Goal: Communication & Community: Answer question/provide support

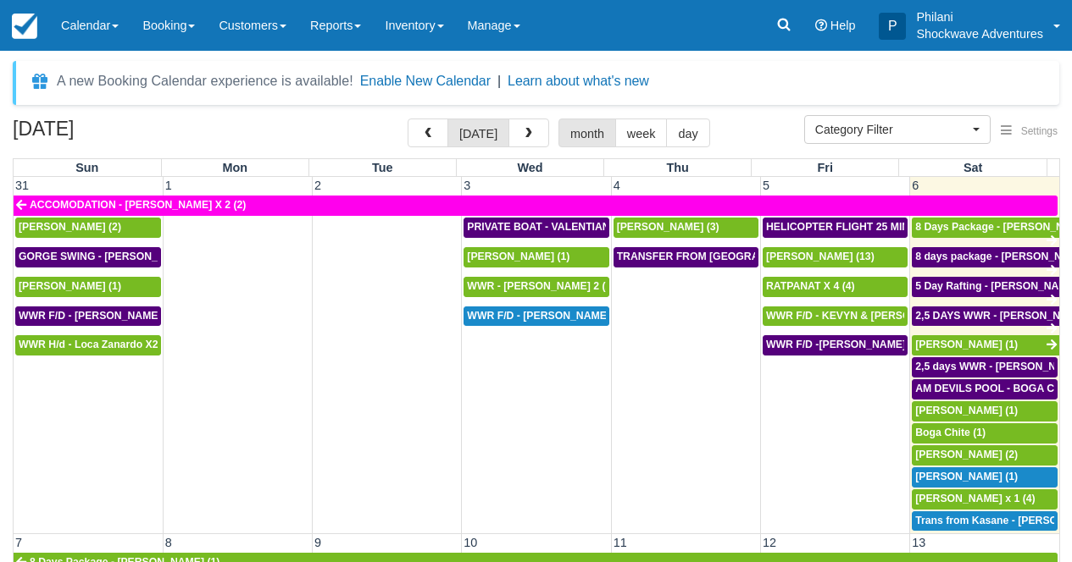
select select
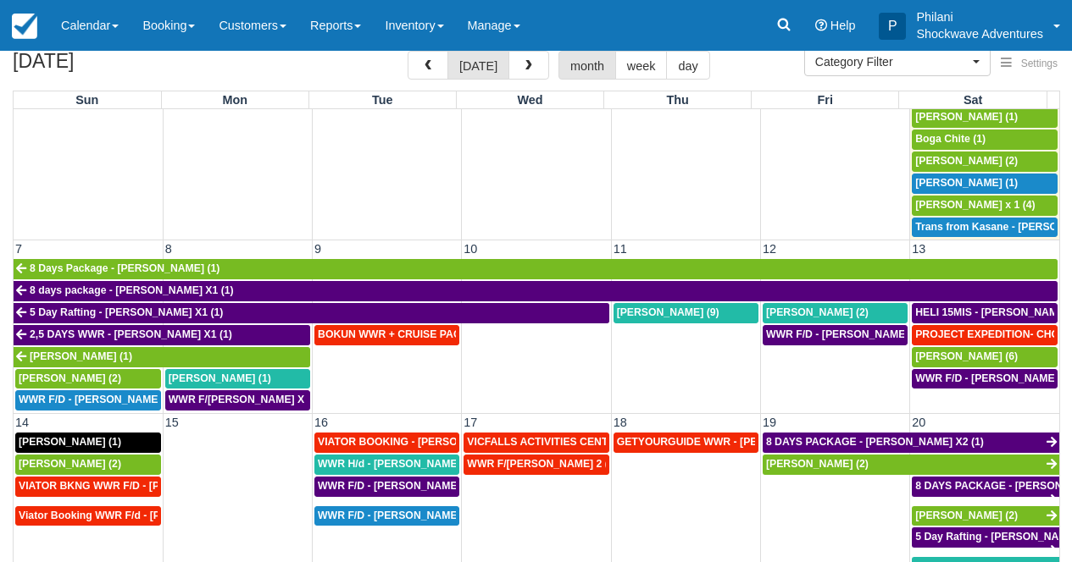
scroll to position [229, 0]
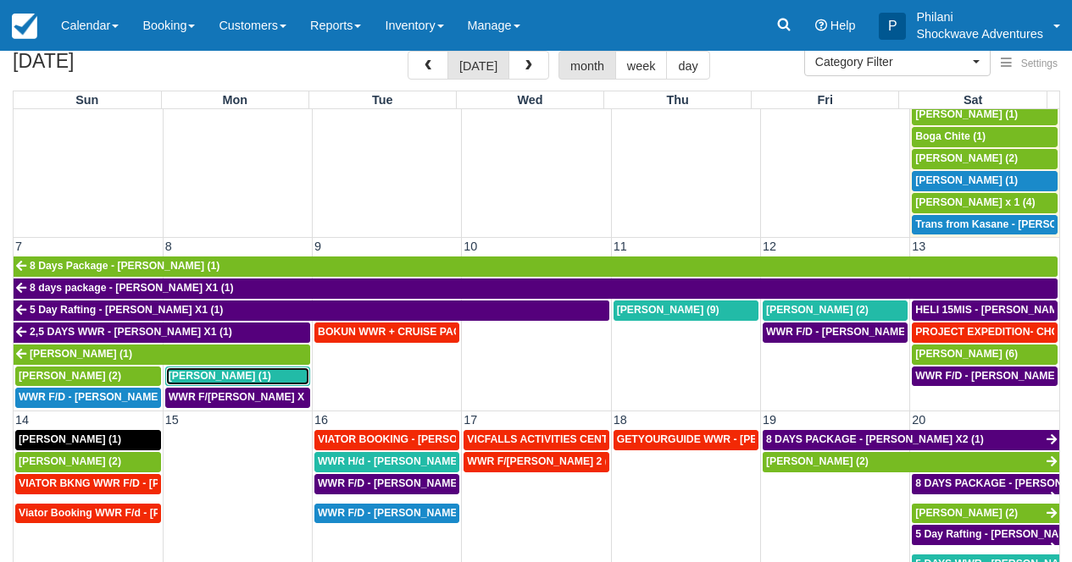
click at [225, 375] on span "Rodney Carabott (1)" at bounding box center [220, 376] width 102 height 12
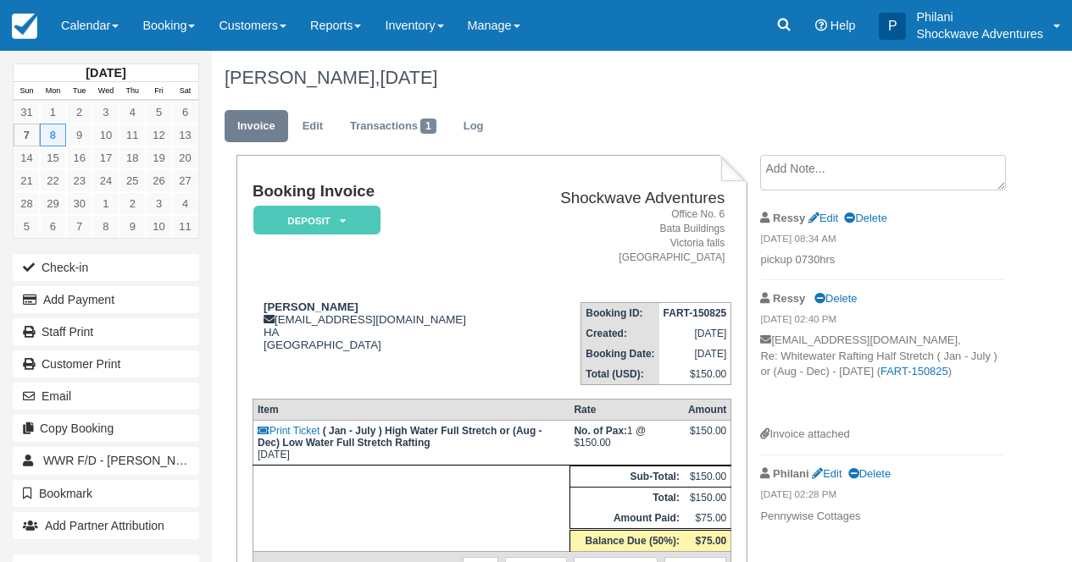
click at [513, 372] on td "Booking ID: FART-150825 Created: August 15, 2025 Booking Date: September 8, 202…" at bounding box center [622, 337] width 218 height 97
click at [94, 11] on link "Calendar" at bounding box center [89, 25] width 81 height 51
click at [103, 29] on link "Calendar" at bounding box center [89, 25] width 81 height 51
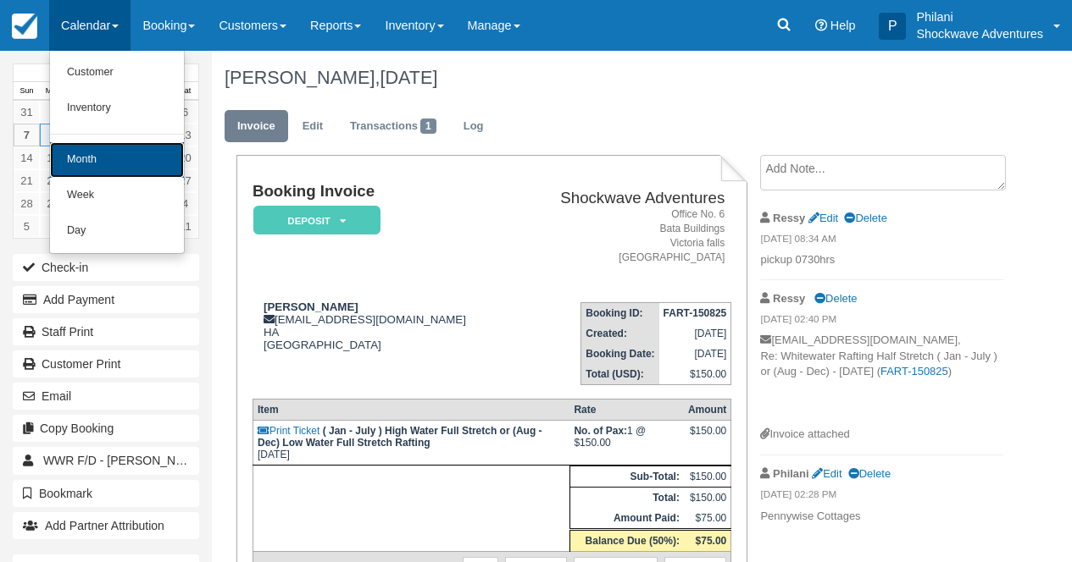
click at [97, 162] on link "Month" at bounding box center [117, 160] width 134 height 36
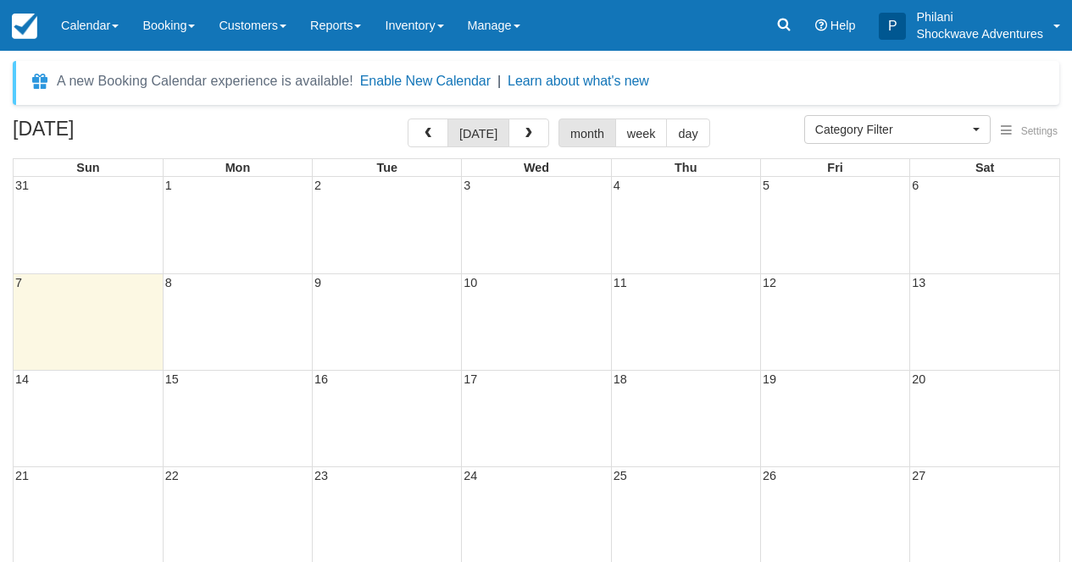
select select
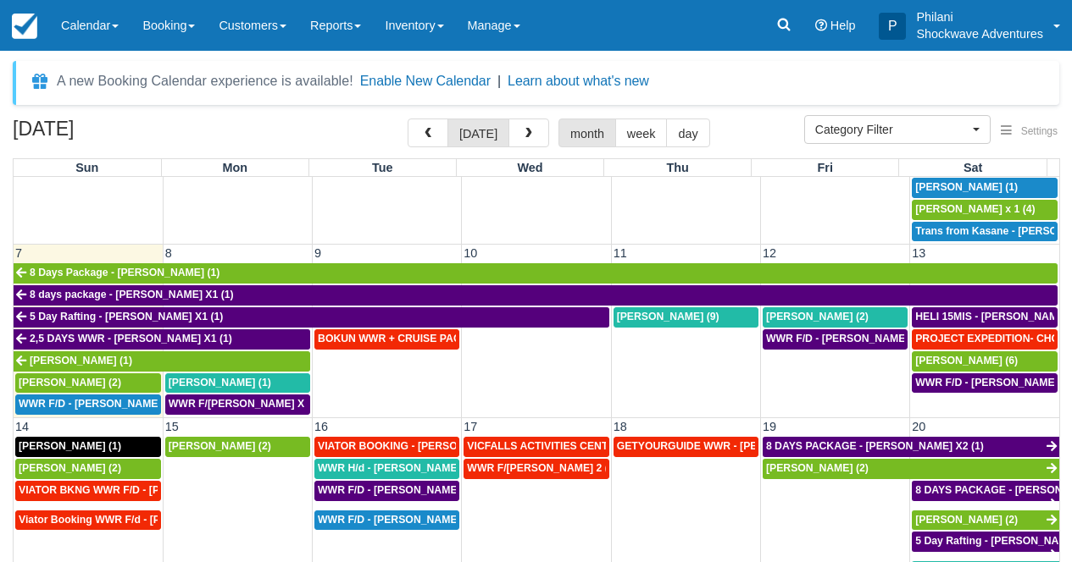
scroll to position [305, 0]
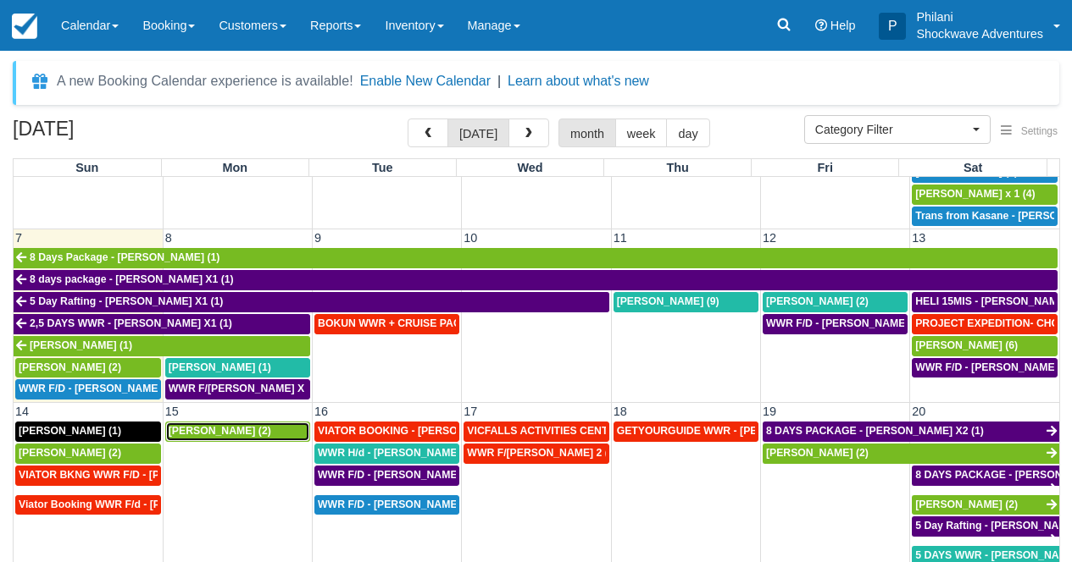
click at [281, 432] on div "Oscar Atkinson (2)" at bounding box center [238, 432] width 138 height 14
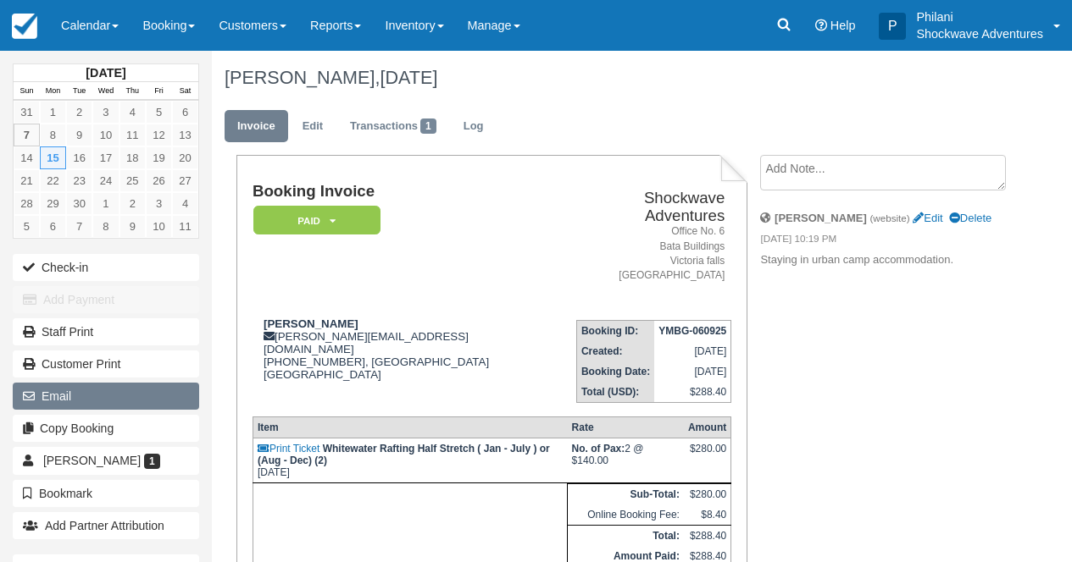
click at [66, 393] on button "Email" at bounding box center [106, 396] width 186 height 27
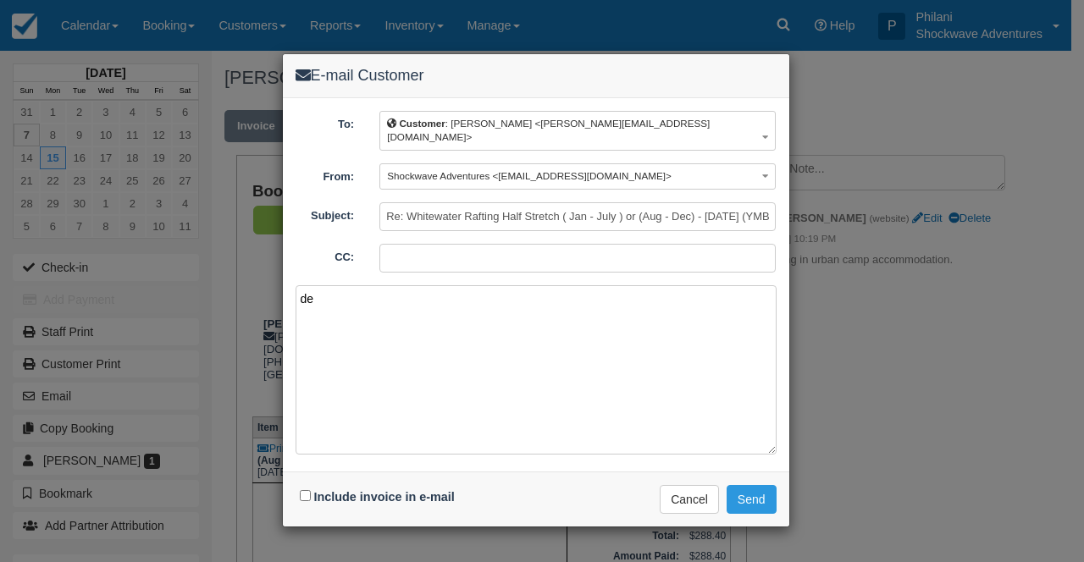
type textarea "d"
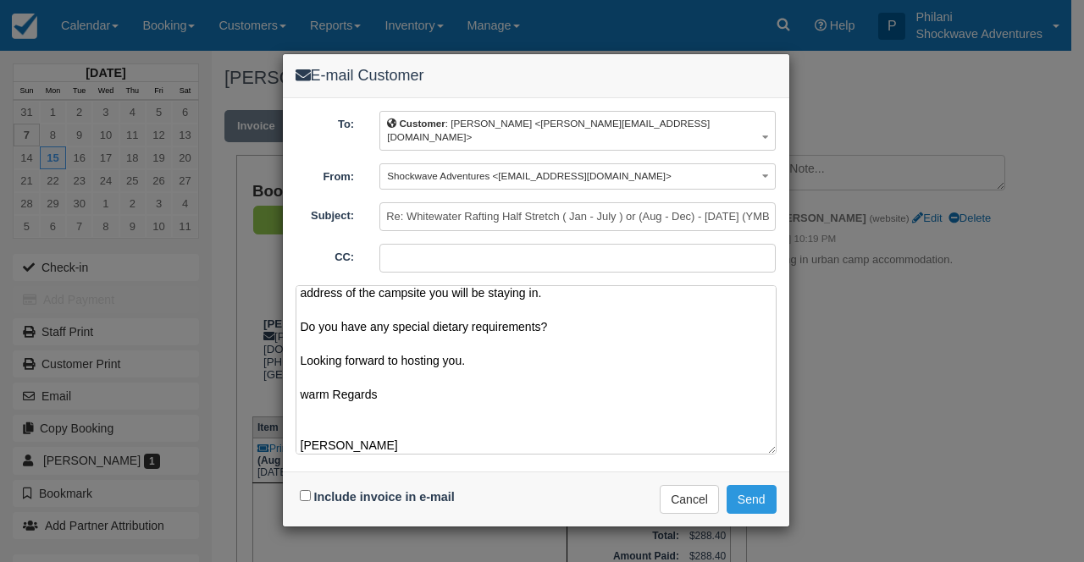
scroll to position [57, 0]
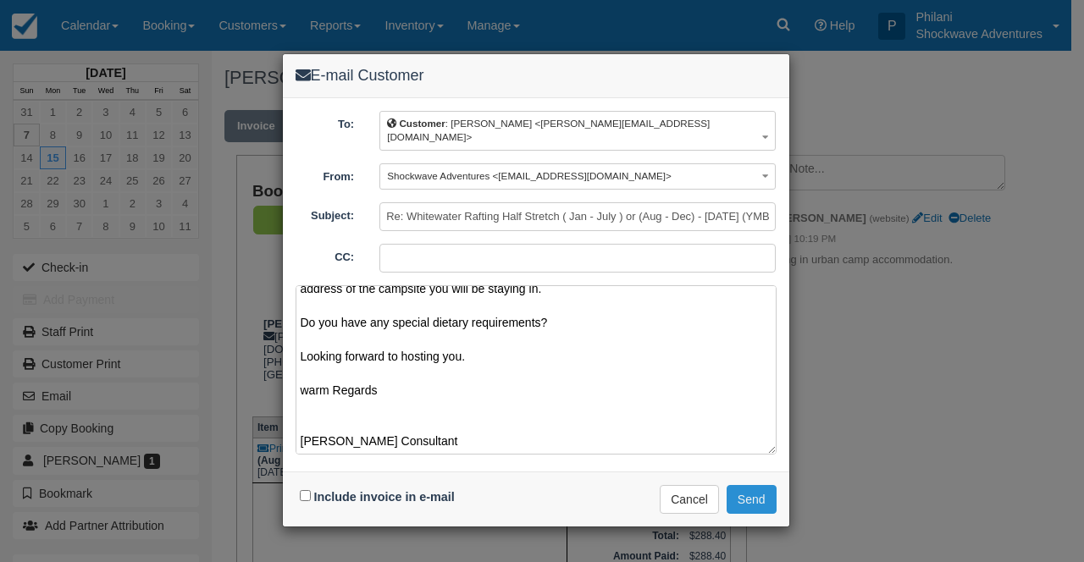
type textarea "Dear Oscar We have received the payment , thank you for choosing us to host you…"
click at [748, 485] on button "Send" at bounding box center [752, 499] width 50 height 29
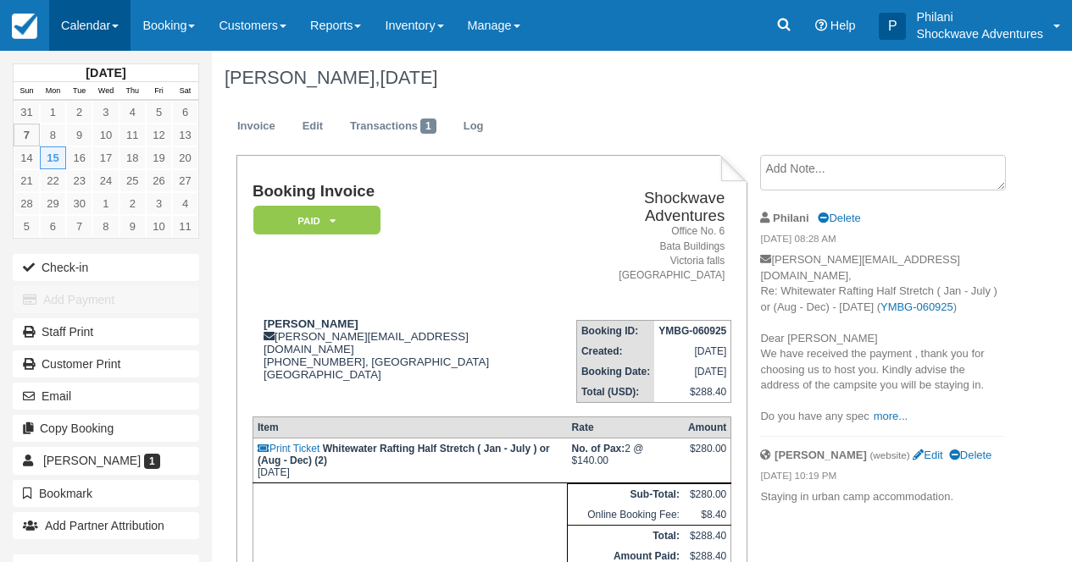
click at [106, 25] on link "Calendar" at bounding box center [89, 25] width 81 height 51
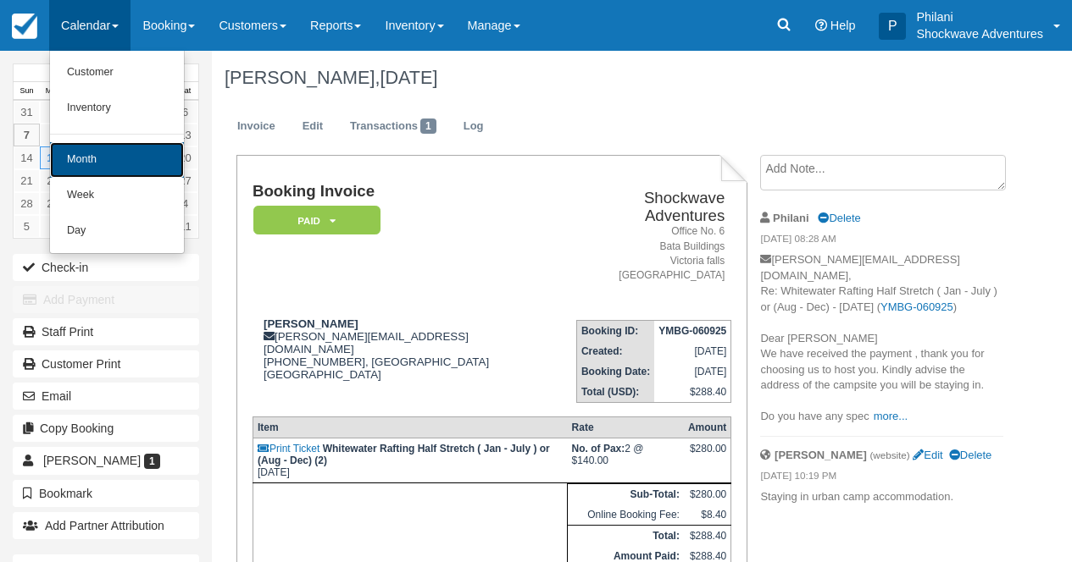
click at [131, 166] on link "Month" at bounding box center [117, 160] width 134 height 36
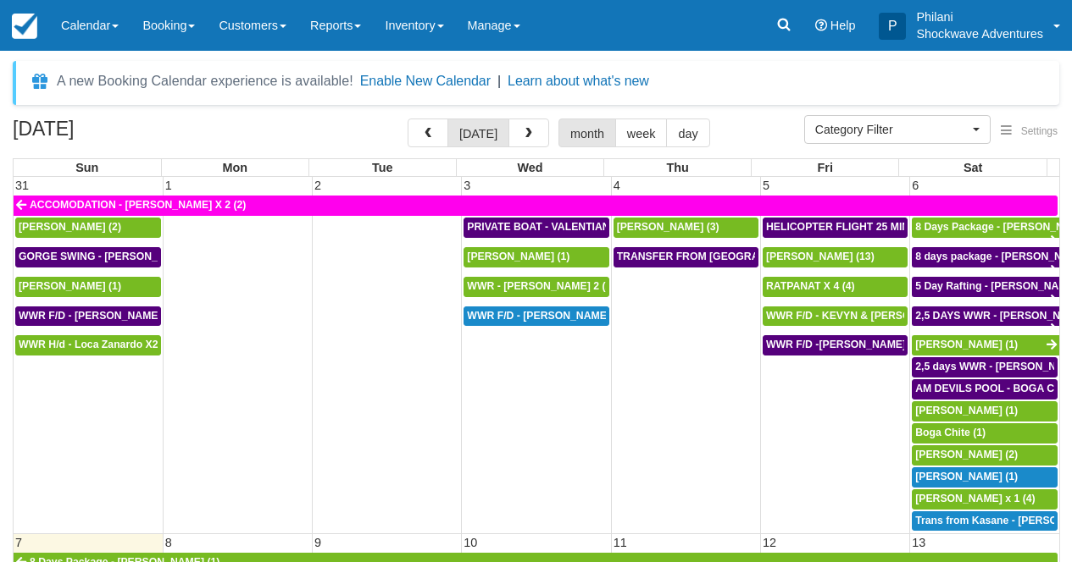
select select
click at [527, 139] on span "button" at bounding box center [529, 134] width 12 height 12
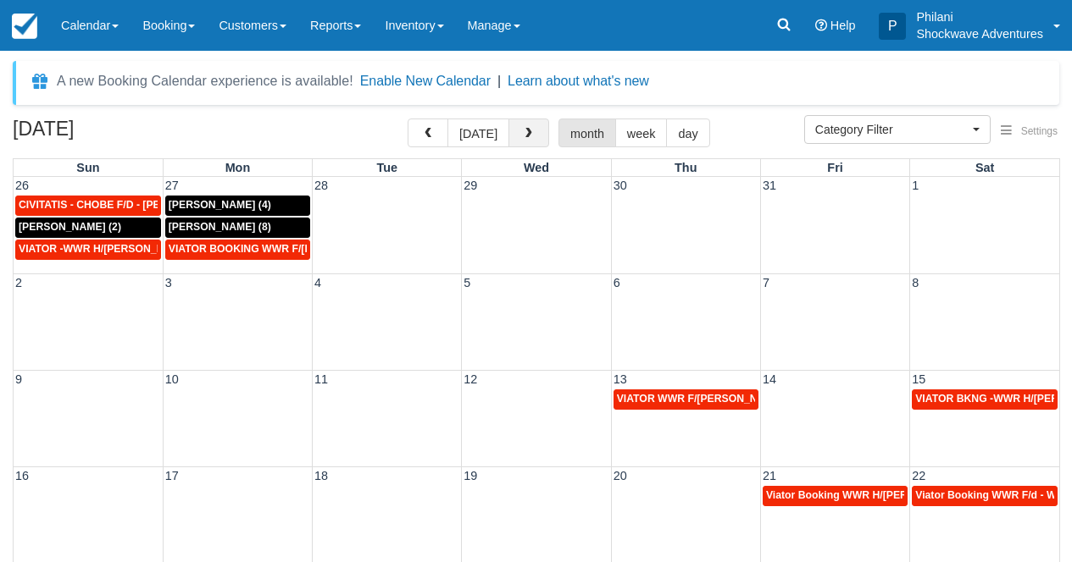
click at [527, 138] on span "button" at bounding box center [529, 134] width 12 height 12
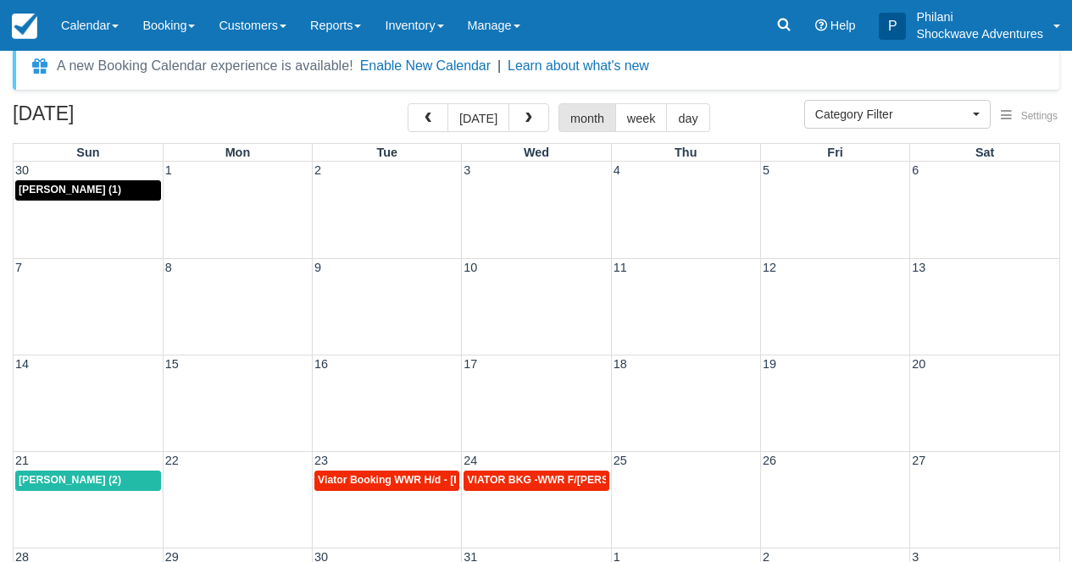
scroll to position [68, 0]
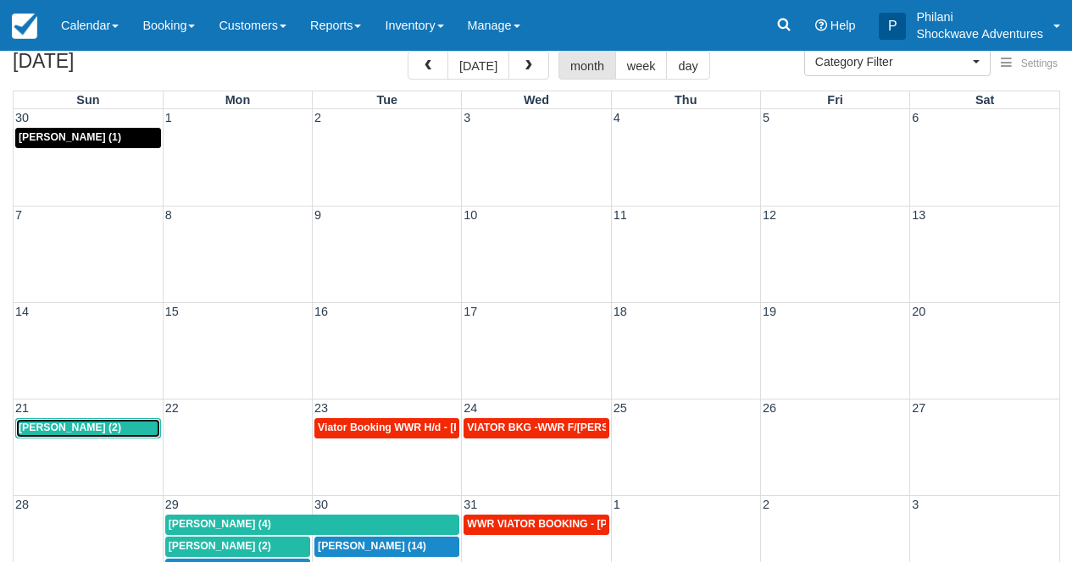
click at [104, 430] on div "Amy Lin (2)" at bounding box center [88, 429] width 139 height 14
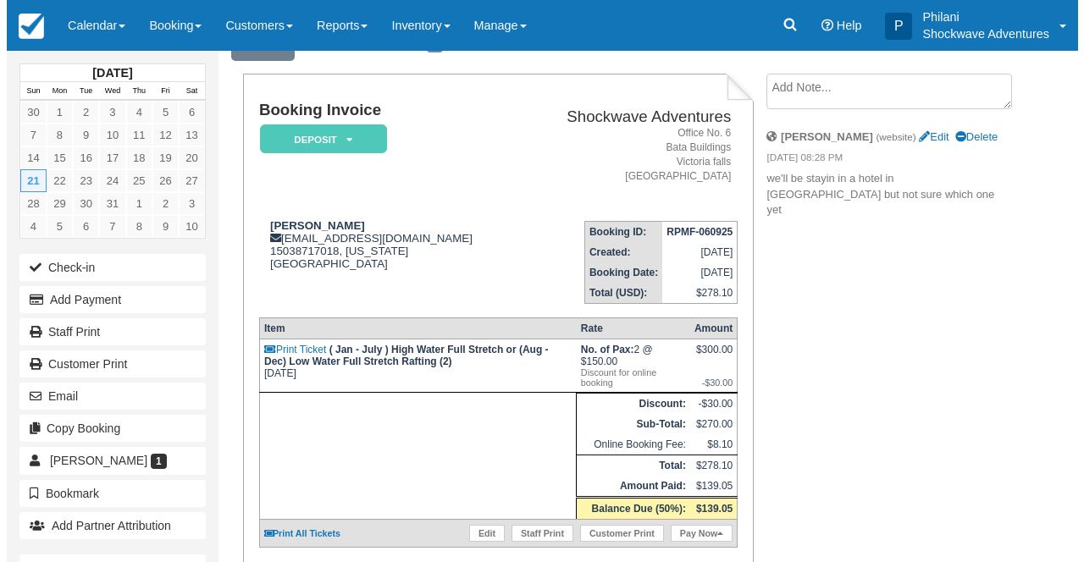
scroll to position [149, 0]
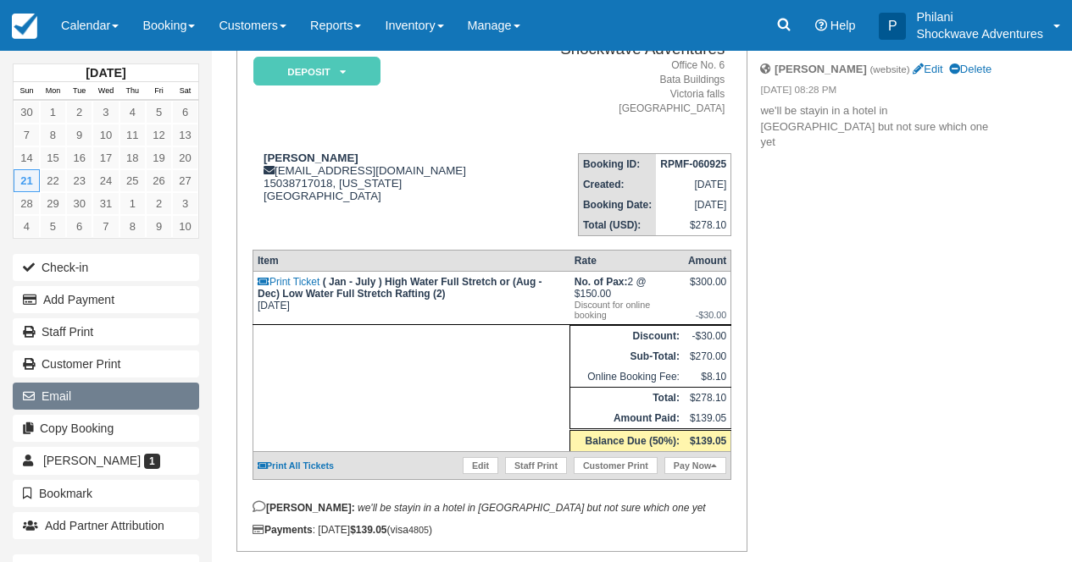
click at [96, 401] on button "Email" at bounding box center [106, 396] width 186 height 27
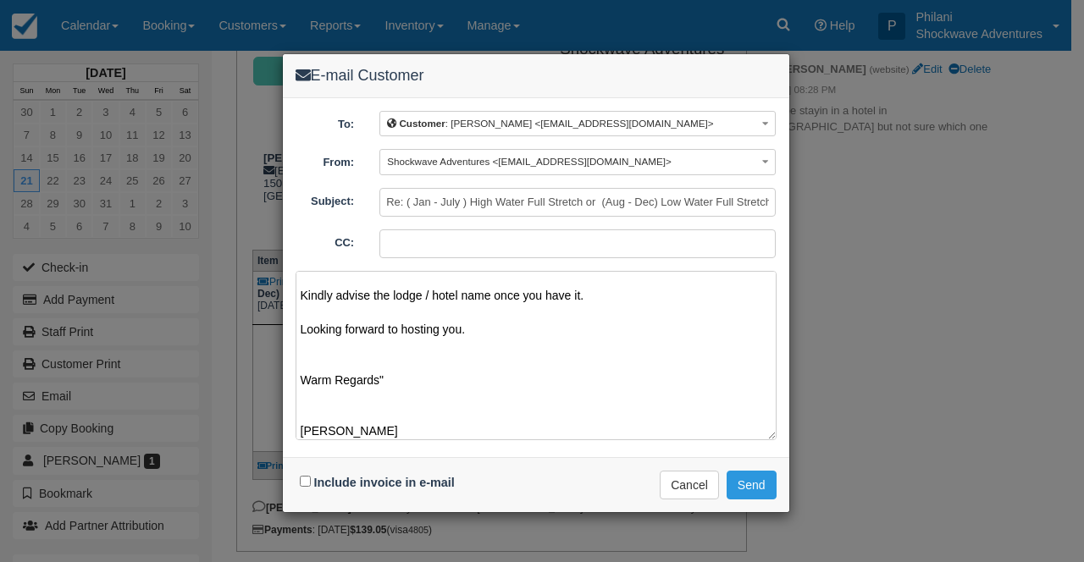
scroll to position [74, 0]
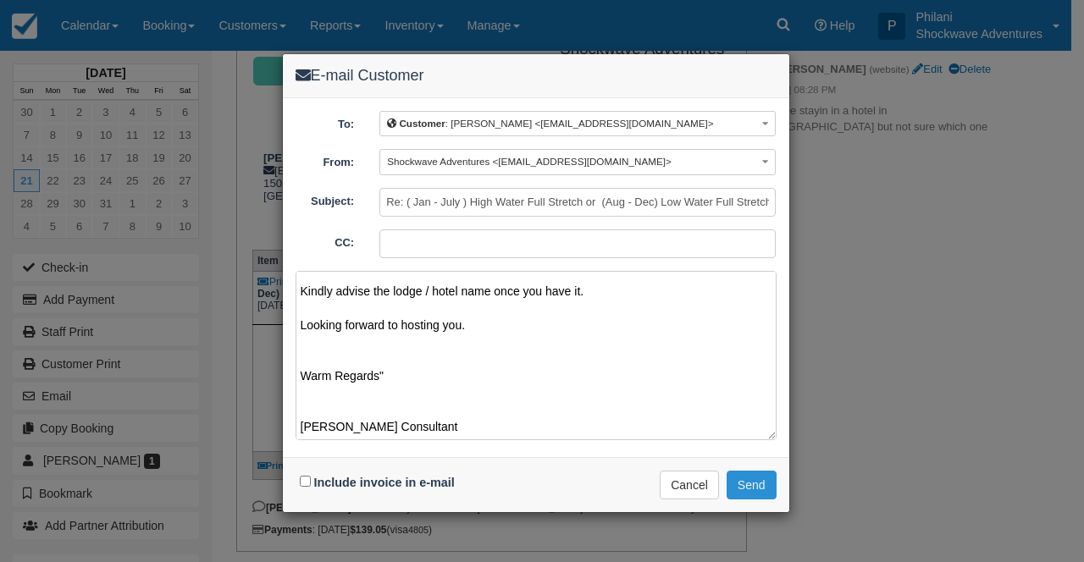
type textarea "Dear [PERSON_NAME] We have received the deposit , thank you for choosing us to …"
click at [750, 478] on button "Send" at bounding box center [752, 485] width 50 height 29
